Goal: Information Seeking & Learning: Learn about a topic

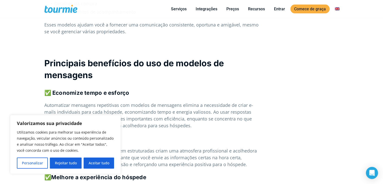
scroll to position [486, 0]
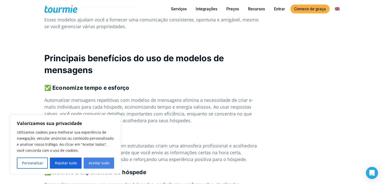
click at [93, 163] on font "Aceitar tudo" at bounding box center [99, 163] width 21 height 5
checkbox input "true"
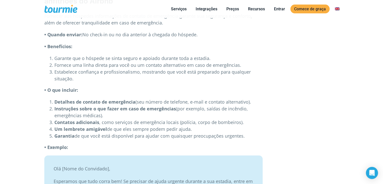
scroll to position [3139, 0]
